Goal: Task Accomplishment & Management: Use online tool/utility

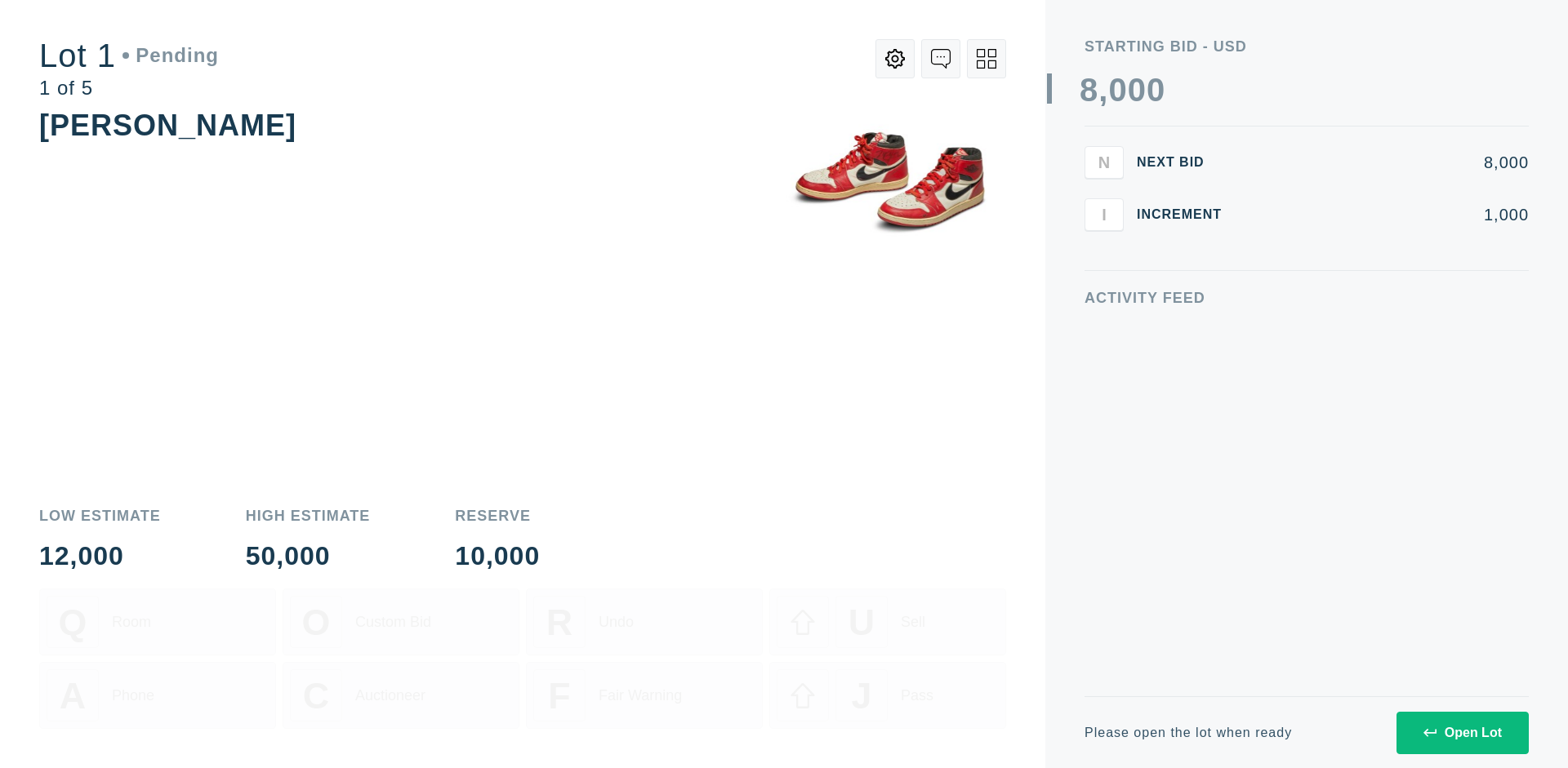
click at [1461, 732] on div "Open Lot" at bounding box center [1462, 733] width 79 height 15
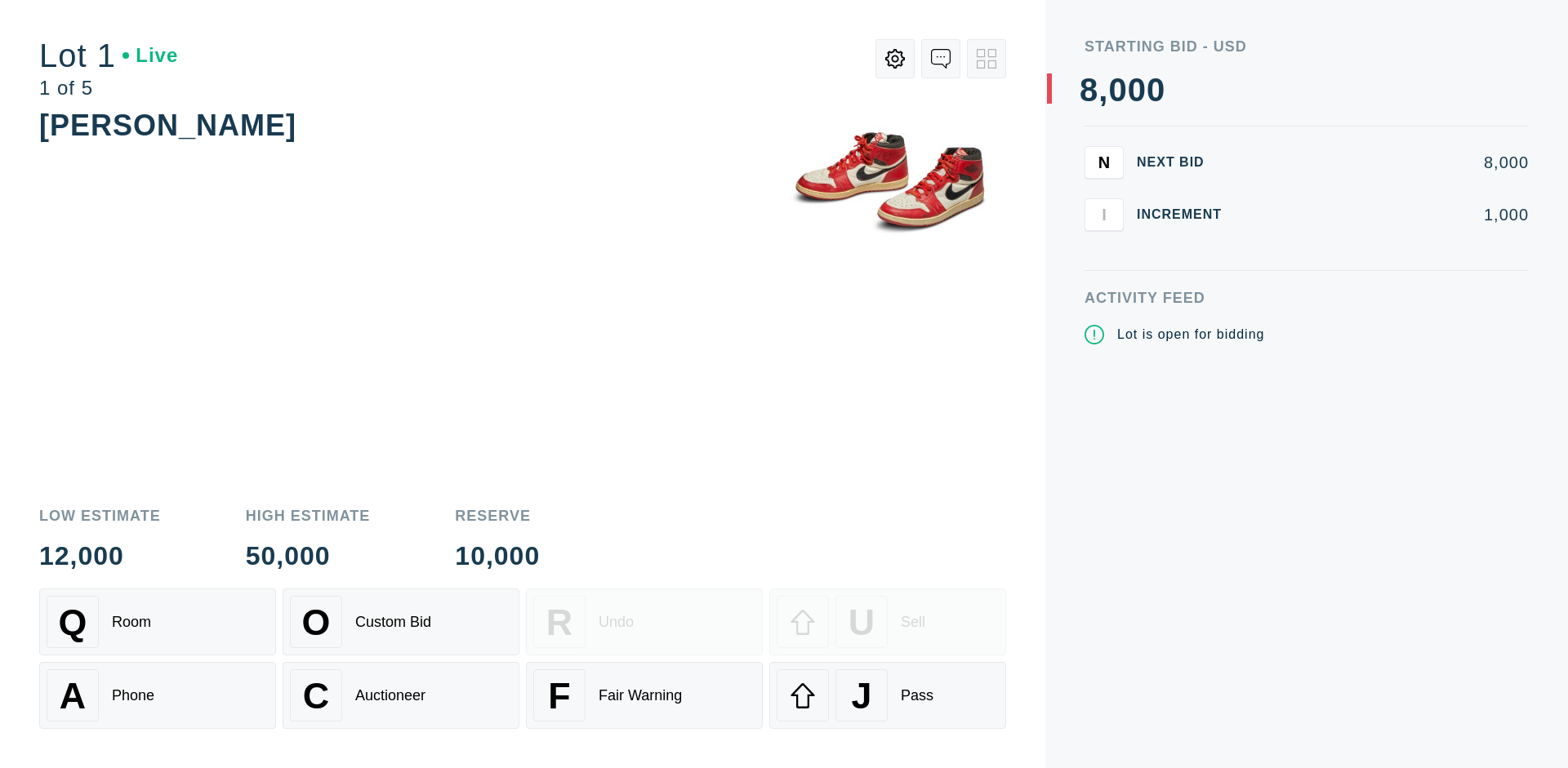
click at [157, 622] on div "Q Room" at bounding box center [157, 622] width 222 height 52
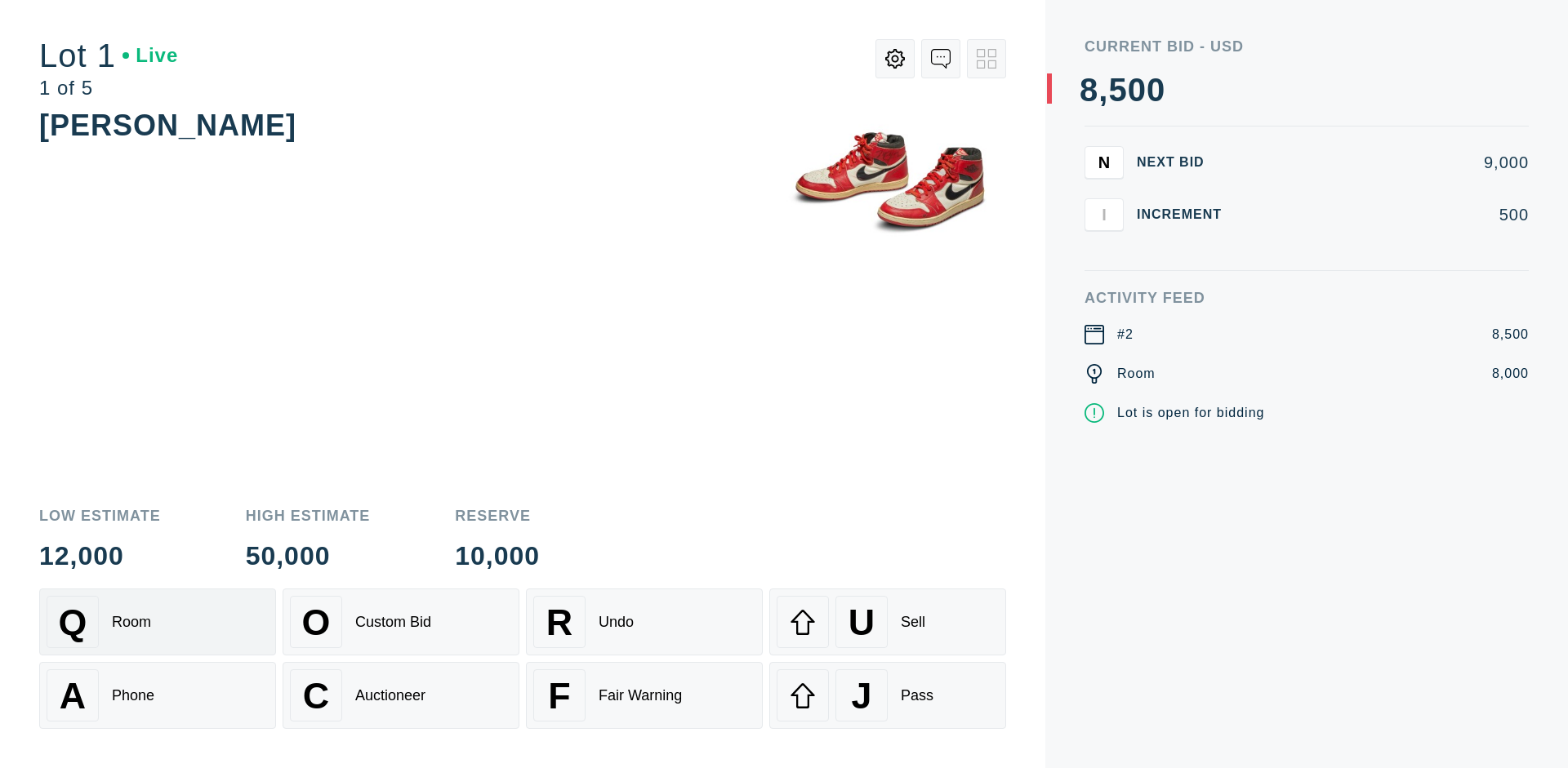
click at [157, 622] on div "Q Room" at bounding box center [157, 622] width 222 height 52
click at [157, 696] on div "A Phone" at bounding box center [157, 696] width 222 height 52
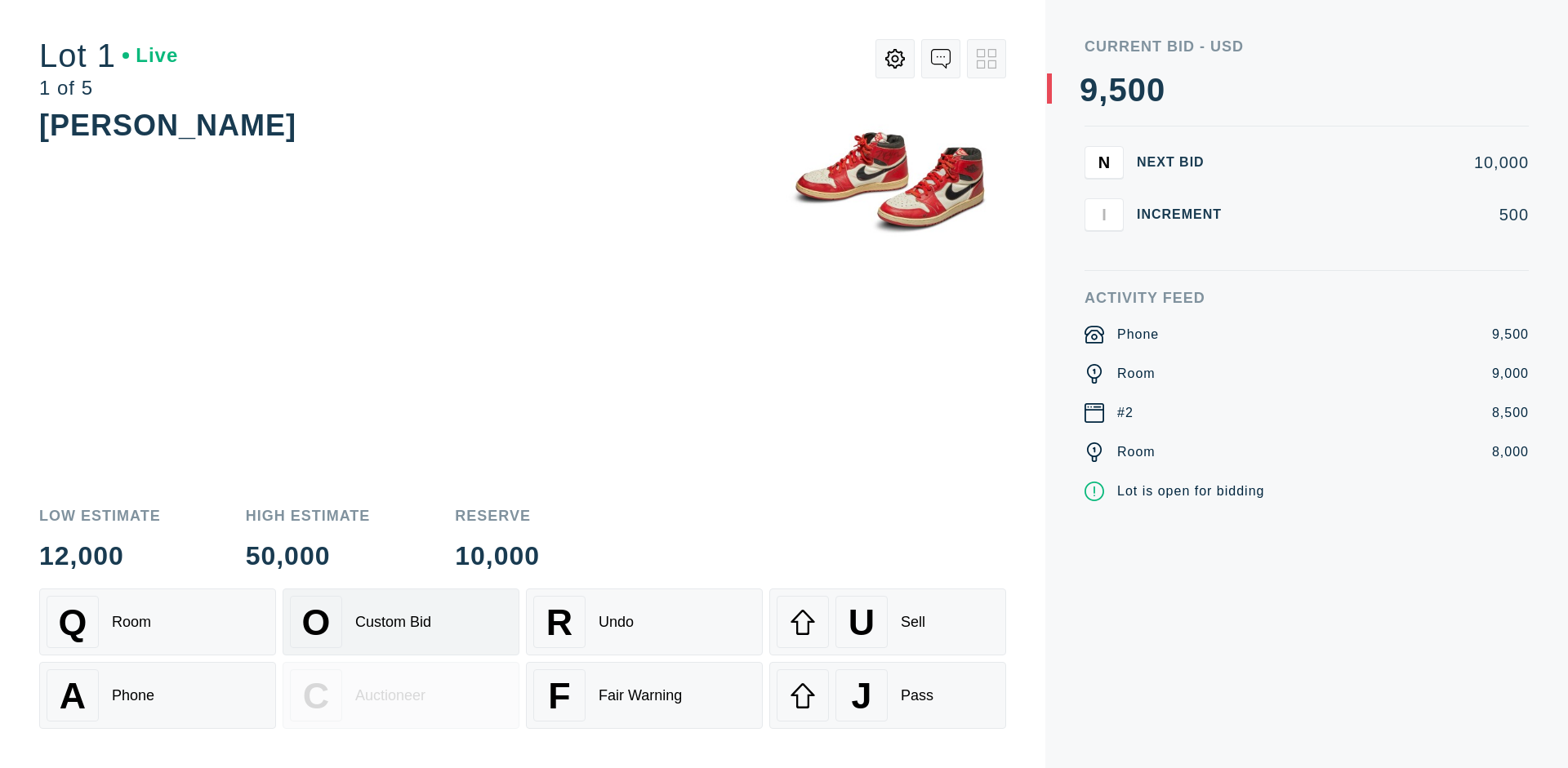
click at [401, 622] on div "Custom Bid" at bounding box center [393, 622] width 76 height 17
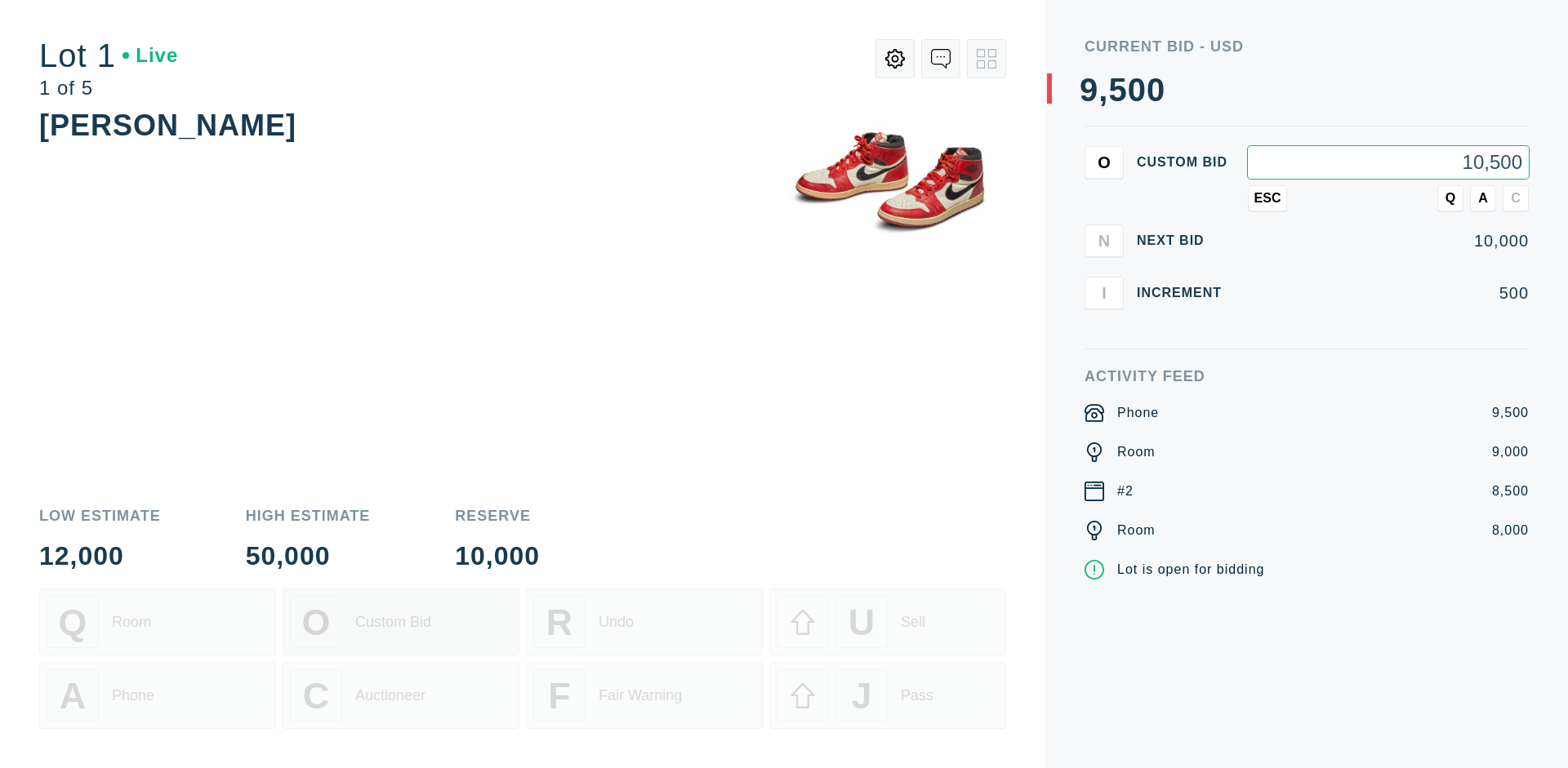
type input "10,500"
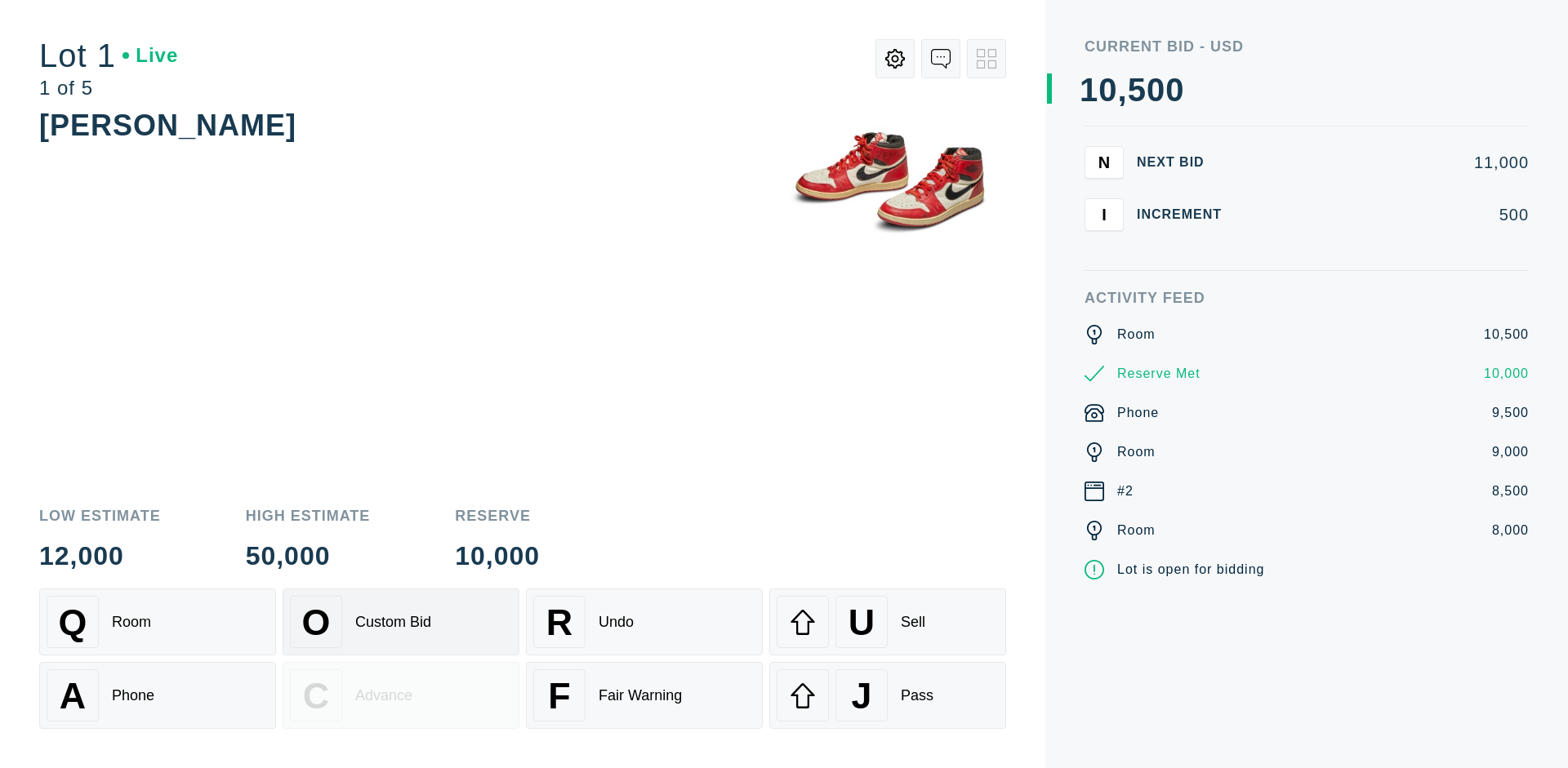
click at [401, 622] on div "Custom Bid" at bounding box center [393, 622] width 76 height 17
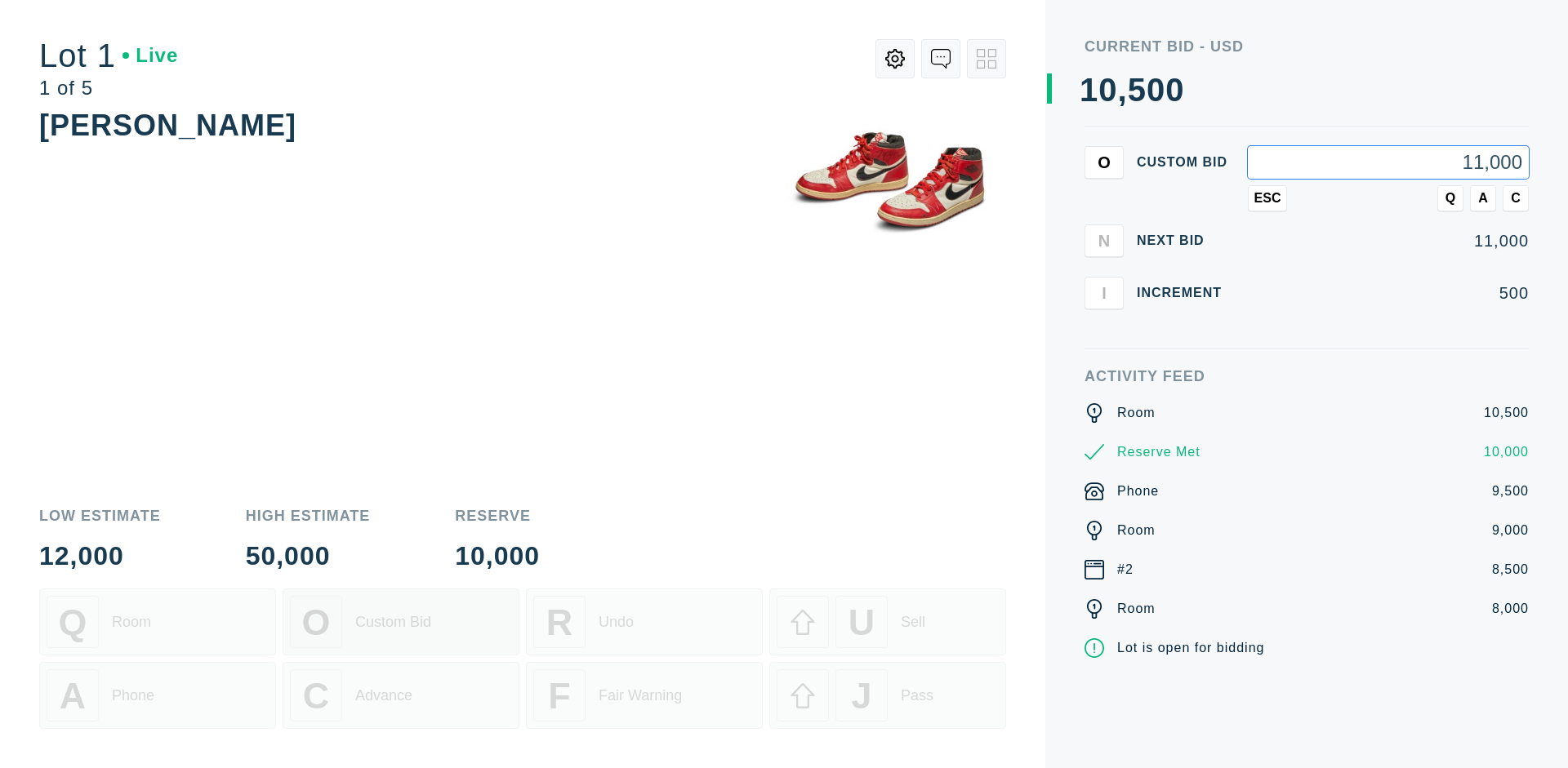
type input "11,000"
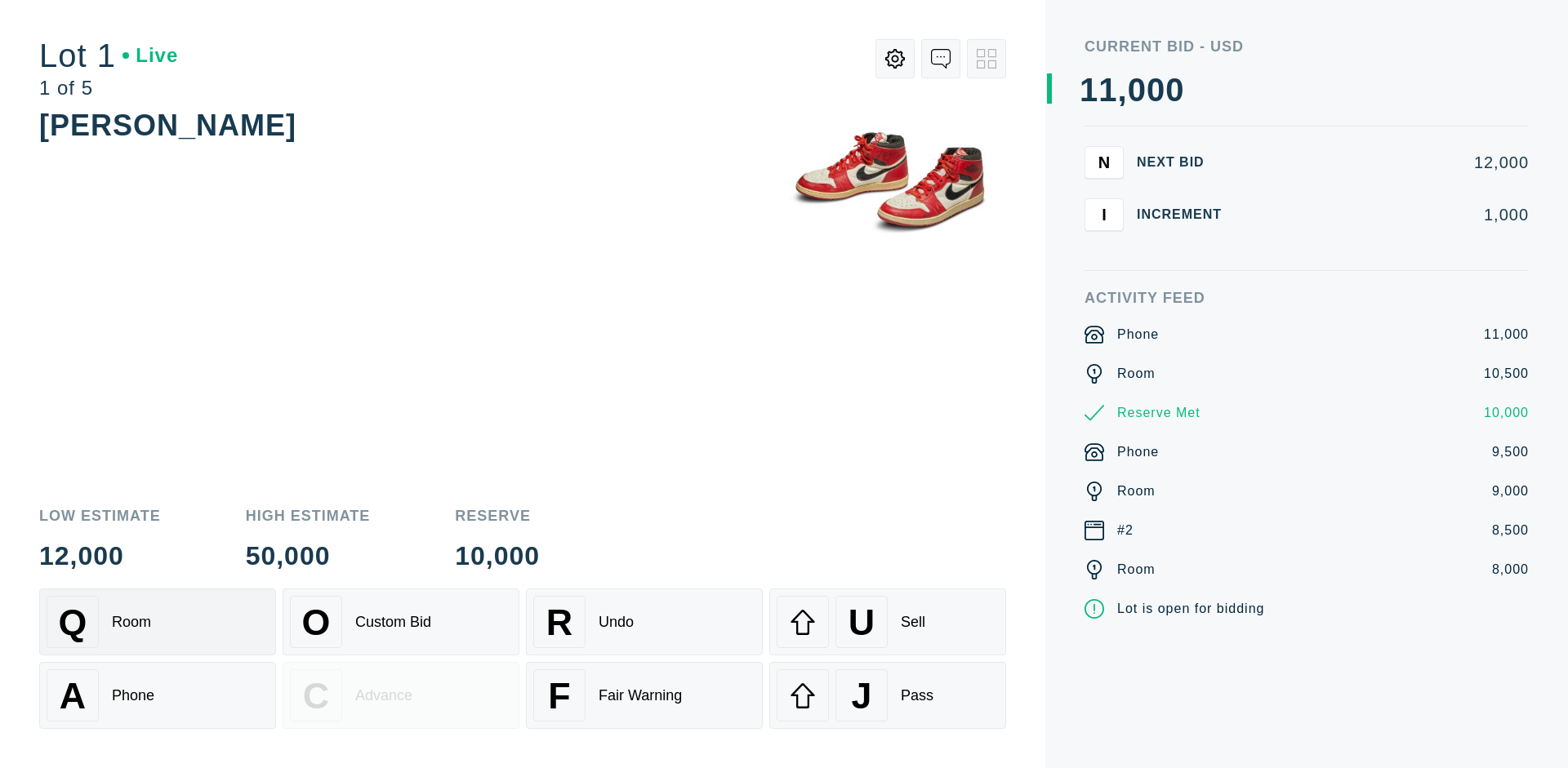
click at [157, 622] on div "Q Room" at bounding box center [157, 622] width 222 height 52
